Goal: Transaction & Acquisition: Subscribe to service/newsletter

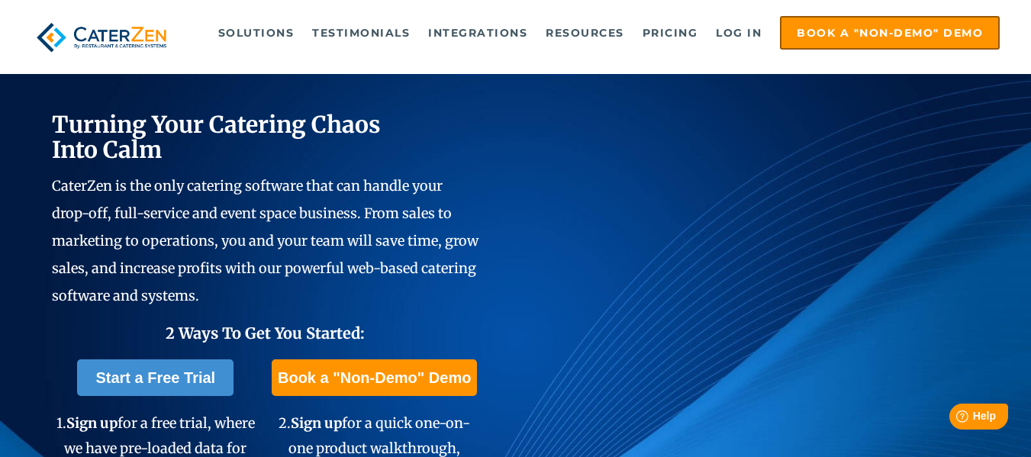
scroll to position [76, 0]
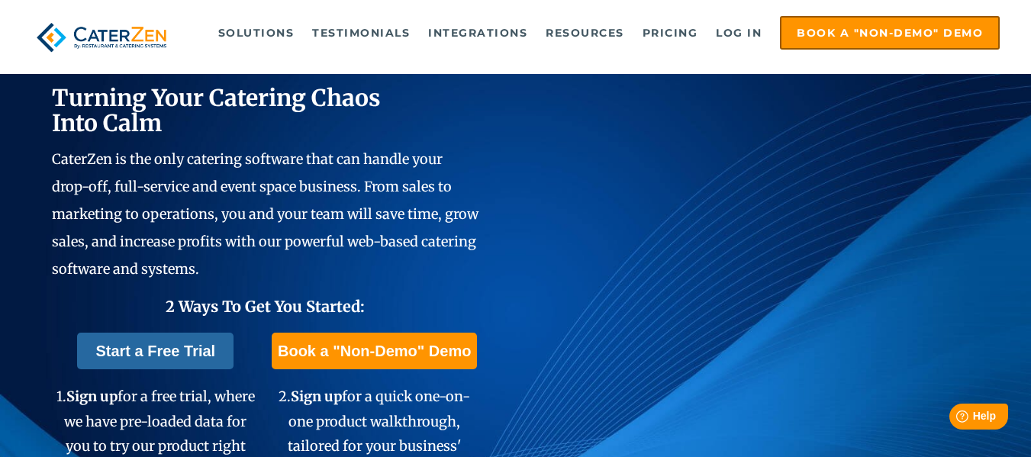
click at [155, 339] on link "Start a Free Trial" at bounding box center [155, 351] width 156 height 37
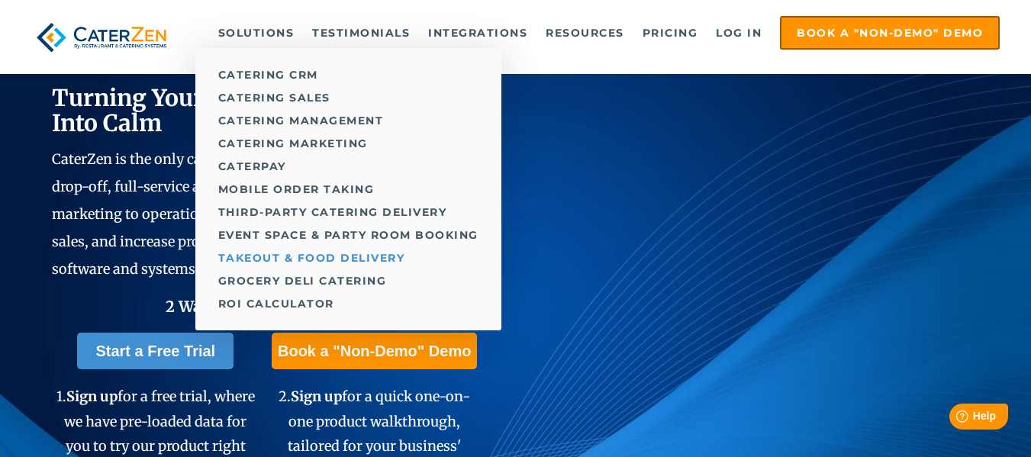
click at [304, 262] on link "Takeout & Food Delivery" at bounding box center [348, 257] width 306 height 23
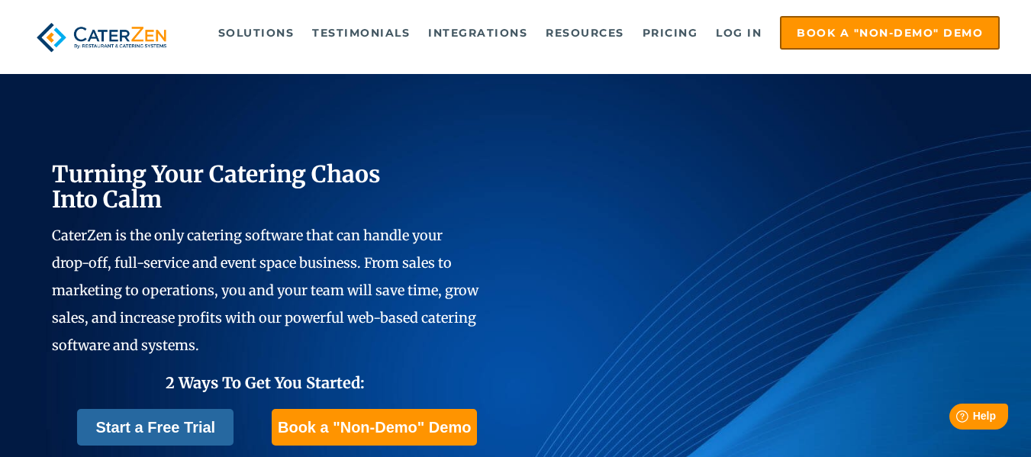
click at [174, 415] on link "Start a Free Trial" at bounding box center [155, 427] width 156 height 37
